Goal: Information Seeking & Learning: Compare options

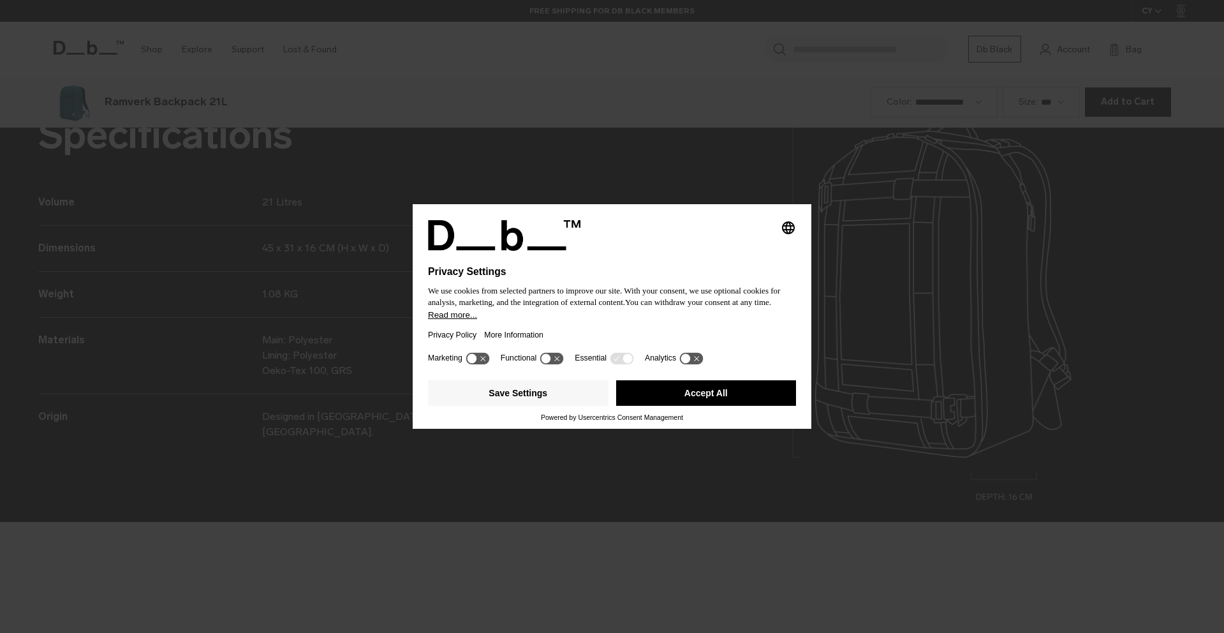
scroll to position [1898, 0]
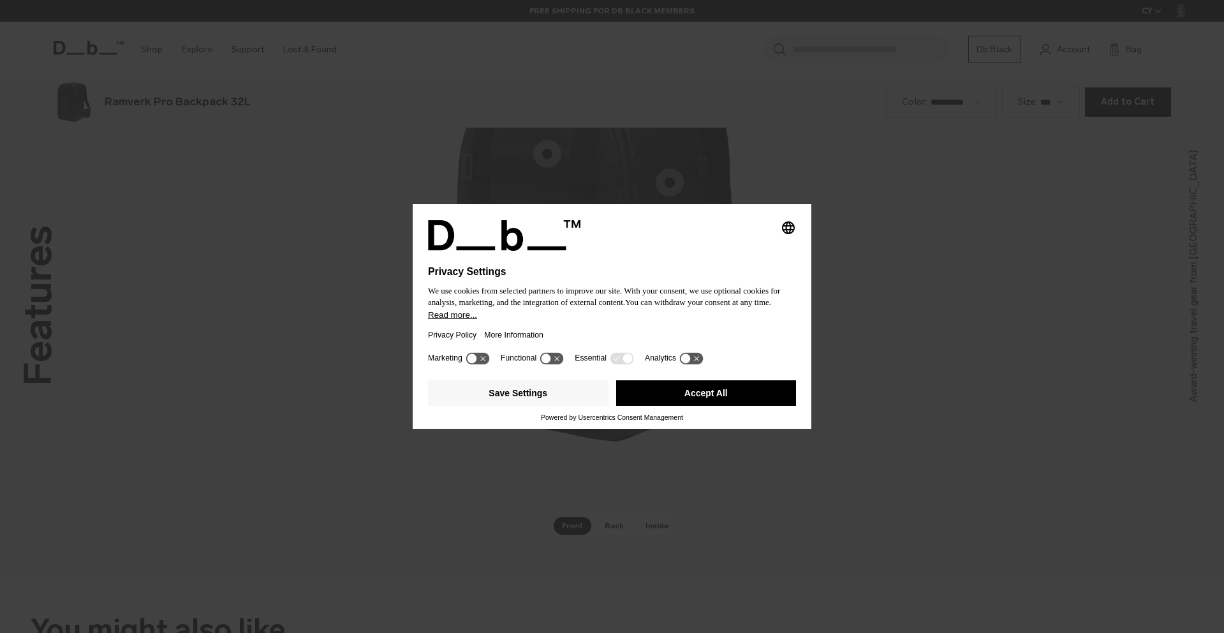
scroll to position [1898, 0]
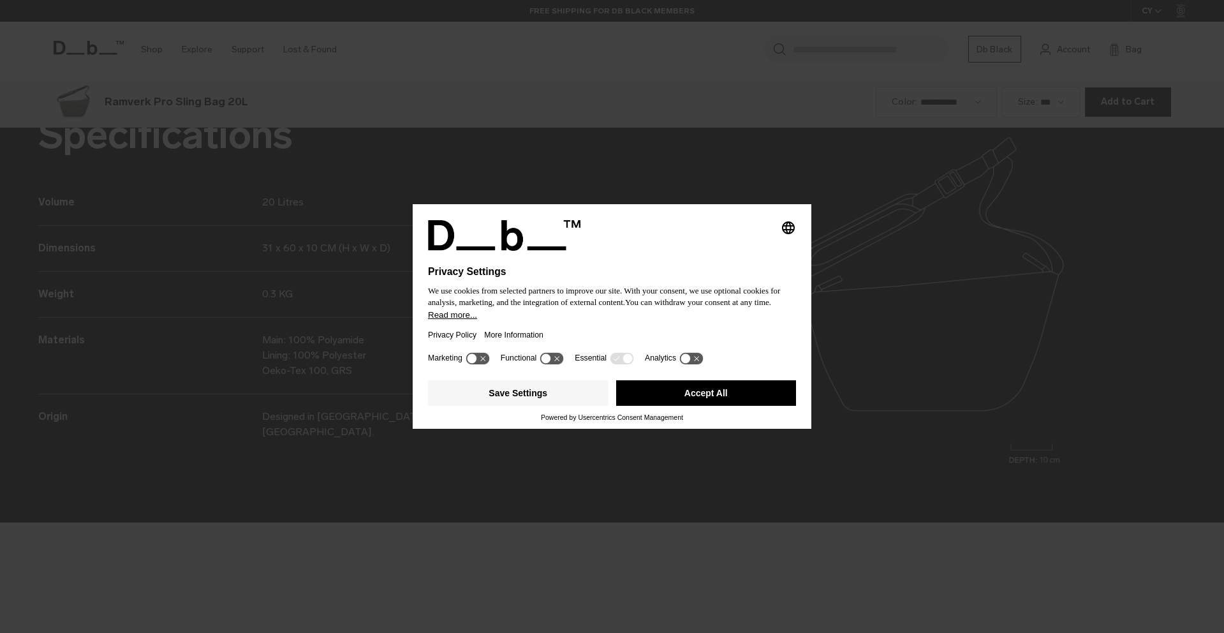
scroll to position [1898, 0]
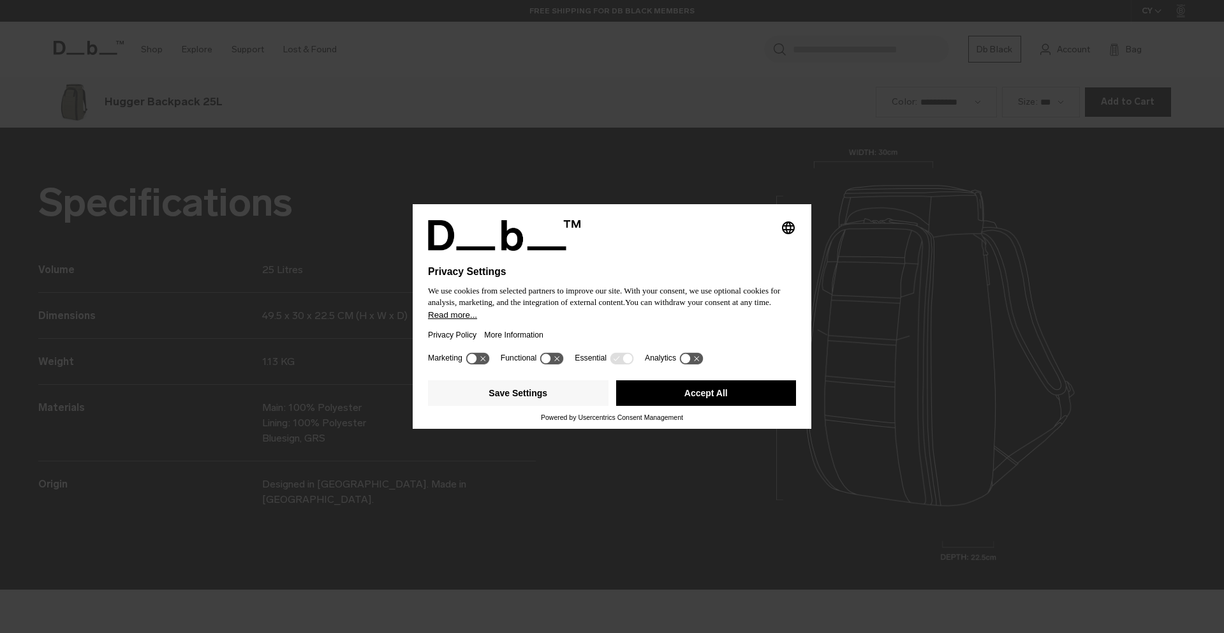
scroll to position [1898, 0]
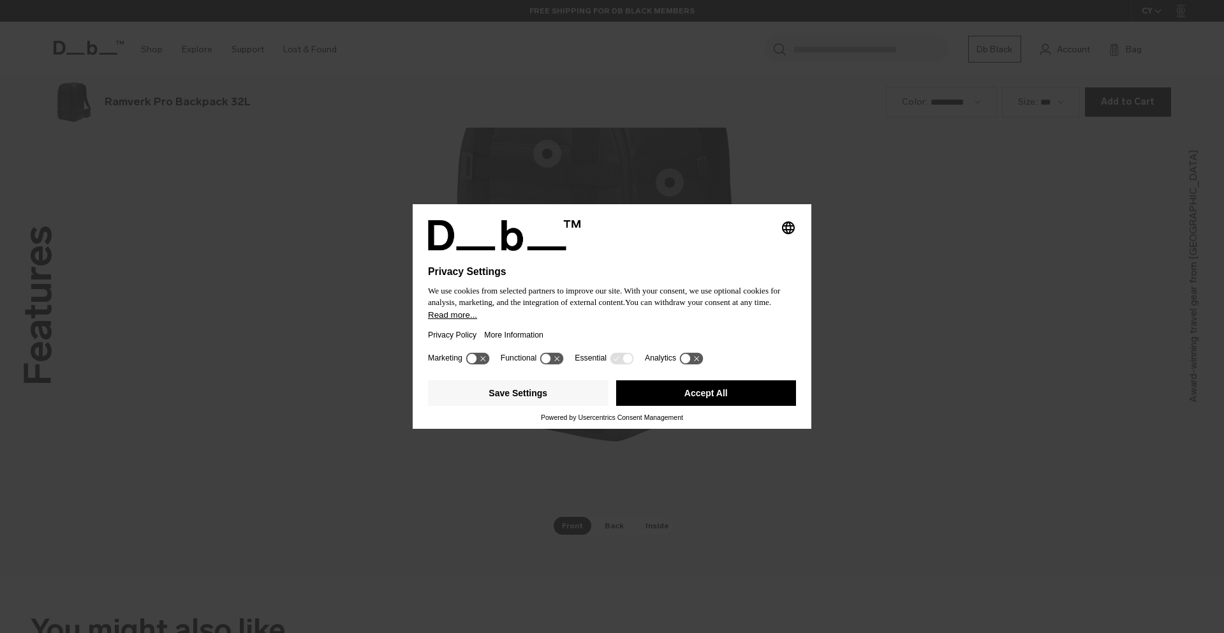
scroll to position [1898, 0]
